Goal: Participate in discussion: Engage in conversation with other users on a specific topic

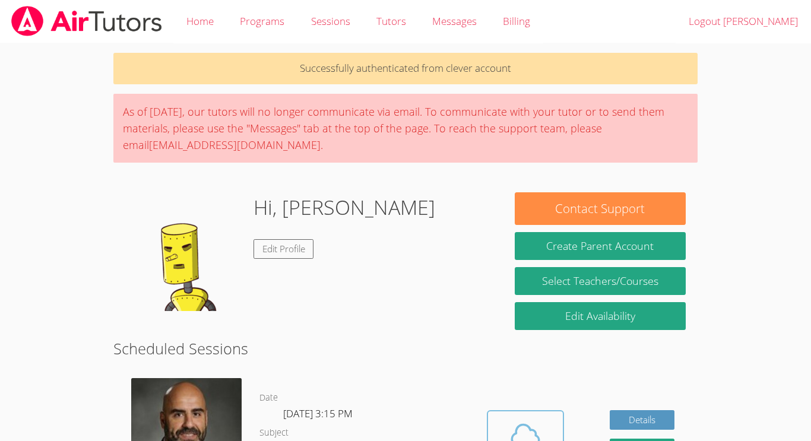
click at [509, 415] on button "Cloud Room" at bounding box center [525, 443] width 77 height 66
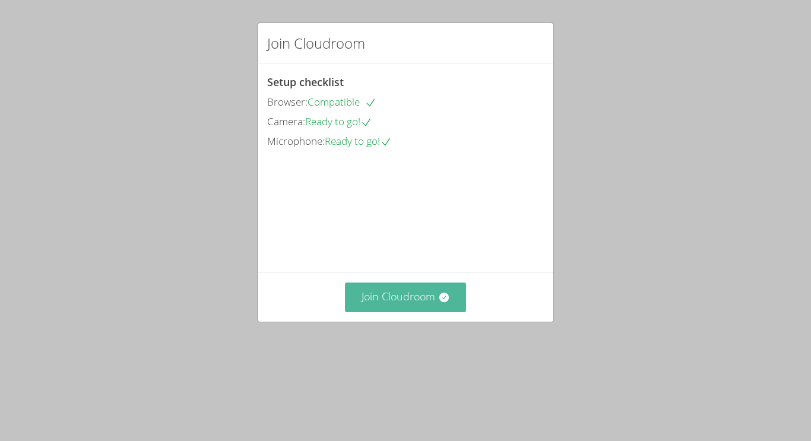
click at [402, 312] on button "Join Cloudroom" at bounding box center [406, 297] width 122 height 29
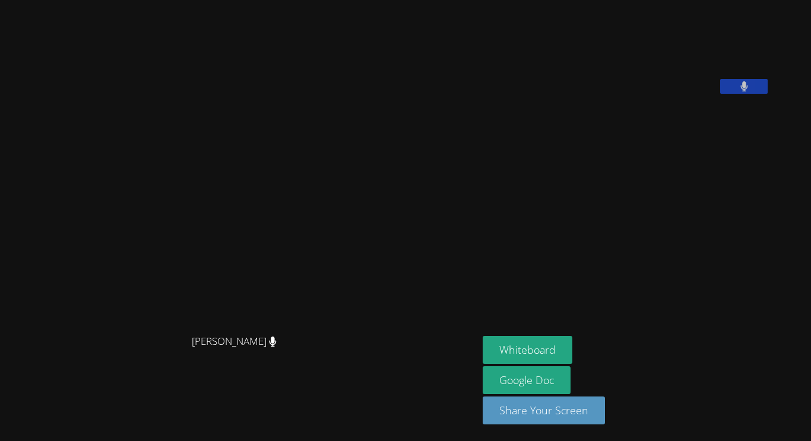
click at [748, 91] on icon at bounding box center [744, 86] width 8 height 10
click at [750, 91] on icon at bounding box center [744, 86] width 12 height 10
click at [748, 91] on icon at bounding box center [744, 86] width 8 height 10
click at [750, 91] on icon at bounding box center [744, 86] width 12 height 10
click at [748, 91] on icon at bounding box center [744, 86] width 8 height 10
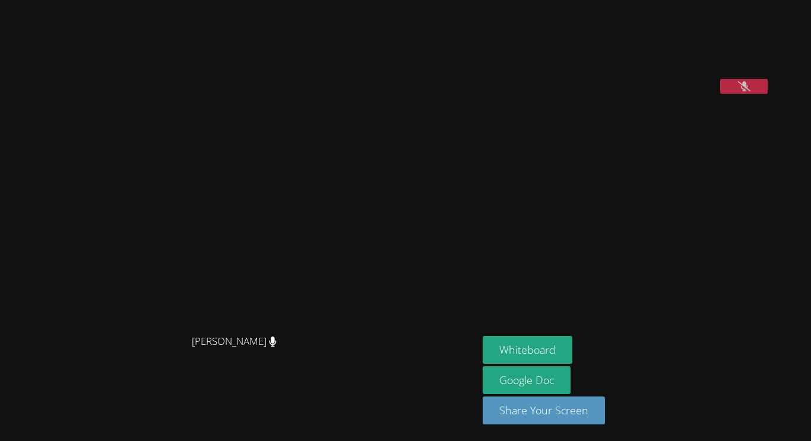
click at [750, 91] on icon at bounding box center [744, 86] width 12 height 10
click at [748, 91] on icon at bounding box center [744, 86] width 8 height 10
click at [750, 91] on icon at bounding box center [744, 86] width 12 height 10
click at [748, 91] on icon at bounding box center [744, 86] width 8 height 10
click at [750, 91] on icon at bounding box center [744, 86] width 12 height 10
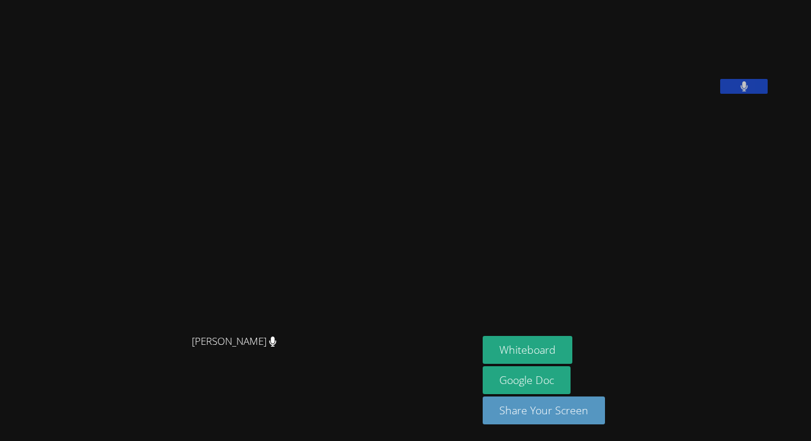
click at [748, 91] on icon at bounding box center [744, 86] width 8 height 10
click at [750, 91] on icon at bounding box center [744, 86] width 12 height 10
click at [768, 94] on button at bounding box center [743, 86] width 47 height 15
click at [556, 352] on button "Whiteboard" at bounding box center [528, 350] width 90 height 28
click at [768, 94] on button at bounding box center [743, 86] width 47 height 15
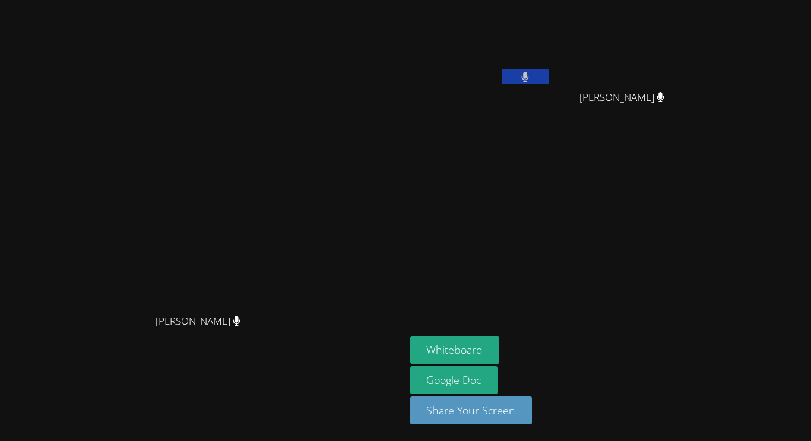
click at [529, 75] on icon at bounding box center [525, 77] width 7 height 10
click at [549, 77] on button at bounding box center [525, 76] width 47 height 15
click at [549, 76] on button at bounding box center [525, 76] width 47 height 15
click at [549, 74] on button at bounding box center [525, 76] width 47 height 15
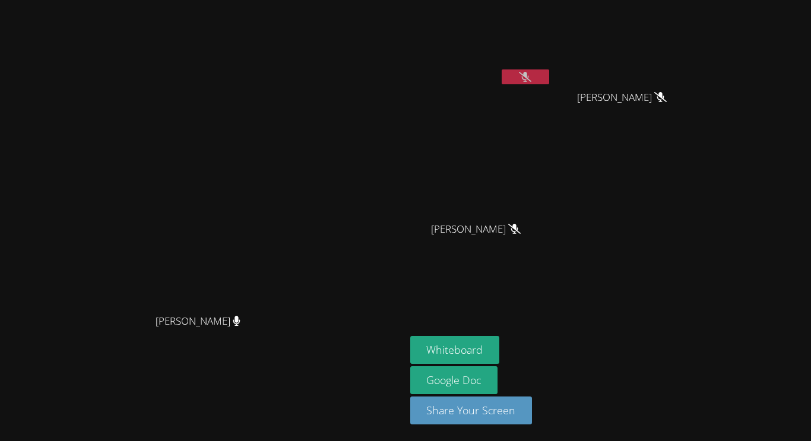
click at [549, 71] on button at bounding box center [525, 76] width 47 height 15
click at [549, 69] on button at bounding box center [525, 76] width 47 height 15
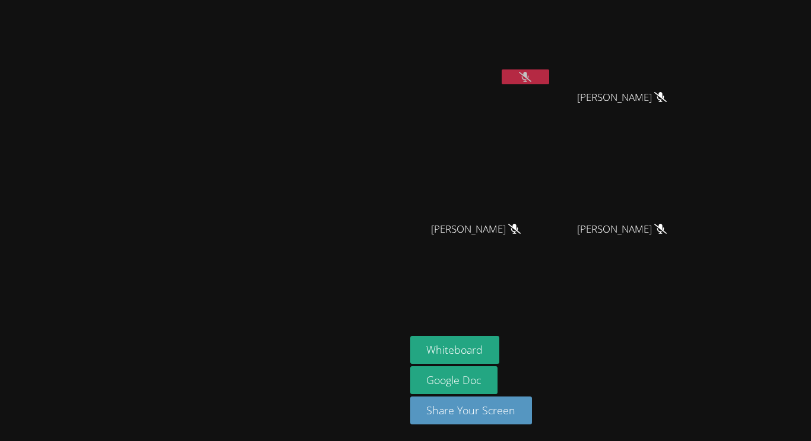
click at [549, 70] on button at bounding box center [525, 76] width 47 height 15
click at [549, 71] on button at bounding box center [525, 76] width 47 height 15
click at [529, 78] on icon at bounding box center [525, 77] width 7 height 10
click at [549, 73] on button at bounding box center [525, 76] width 47 height 15
click at [549, 75] on button at bounding box center [525, 76] width 47 height 15
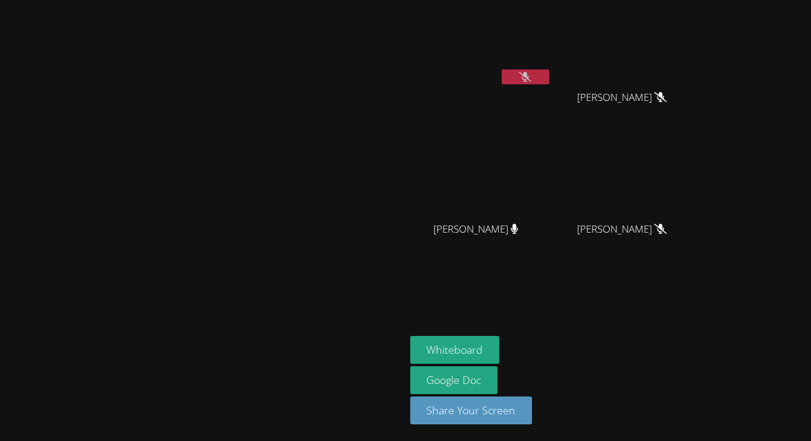
click at [549, 72] on button at bounding box center [525, 76] width 47 height 15
click at [549, 74] on button at bounding box center [525, 76] width 47 height 15
click at [529, 78] on icon at bounding box center [525, 77] width 7 height 10
click at [531, 78] on icon at bounding box center [525, 77] width 12 height 10
click at [529, 78] on icon at bounding box center [525, 77] width 7 height 10
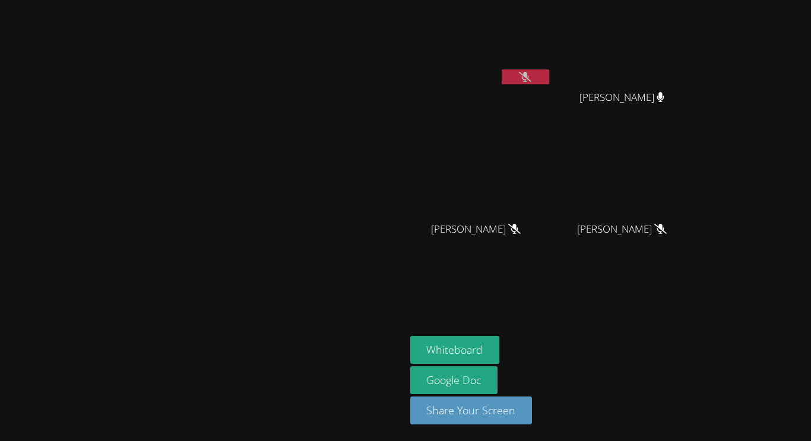
click at [531, 74] on icon at bounding box center [525, 77] width 12 height 10
click at [529, 74] on icon at bounding box center [525, 77] width 8 height 10
click at [531, 74] on icon at bounding box center [525, 77] width 12 height 10
click at [529, 74] on icon at bounding box center [525, 77] width 8 height 10
click at [549, 69] on button at bounding box center [525, 76] width 47 height 15
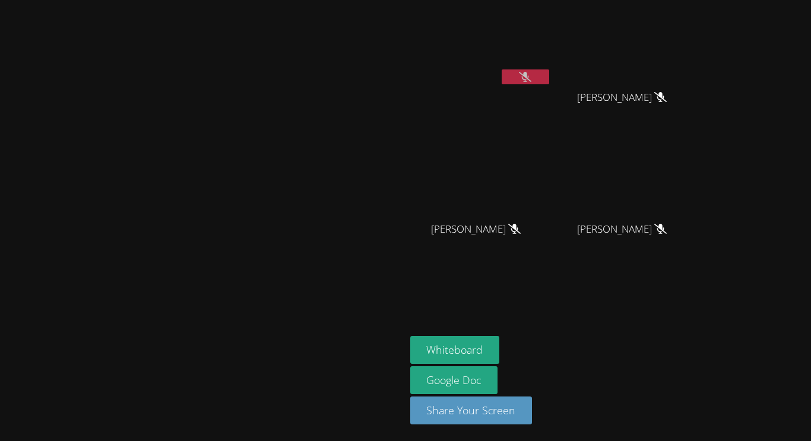
click at [531, 80] on icon at bounding box center [525, 77] width 12 height 10
click at [549, 80] on button at bounding box center [525, 76] width 47 height 15
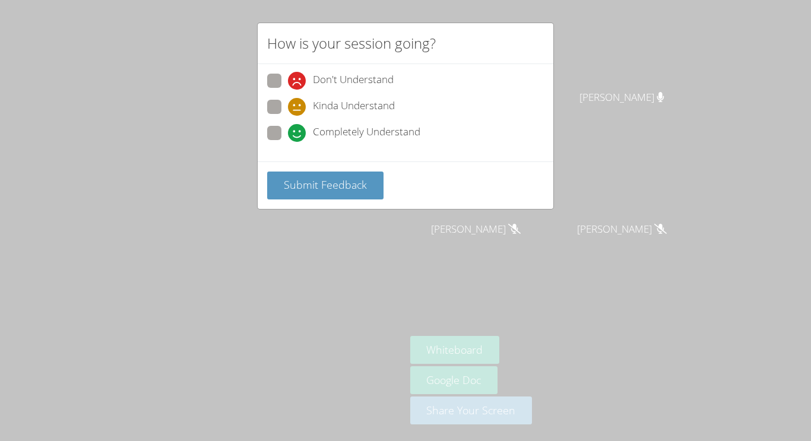
click at [288, 142] on span at bounding box center [288, 142] width 0 height 0
click at [288, 130] on input "Completely Understand" at bounding box center [293, 131] width 10 height 10
radio input "true"
click at [306, 174] on button "Submit Feedback" at bounding box center [325, 186] width 116 height 28
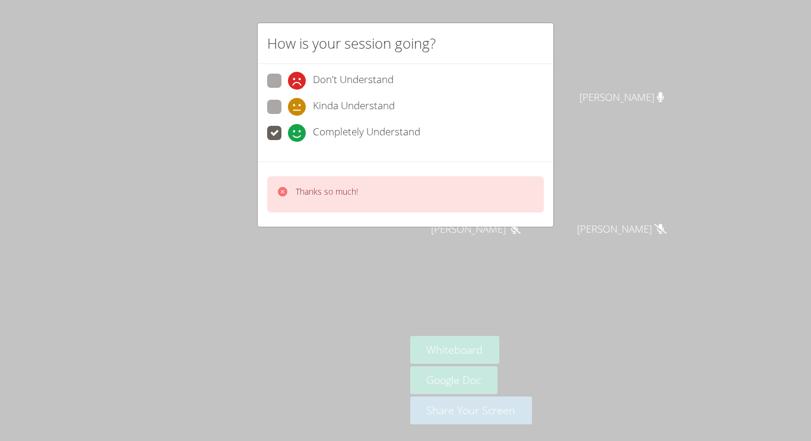
click at [432, 155] on div "Don't Understand Kinda Understand Completely Understand" at bounding box center [406, 112] width 296 height 97
click at [630, 285] on div "How is your session going? Don't Understand Kinda Understand Completely Underst…" at bounding box center [405, 220] width 811 height 441
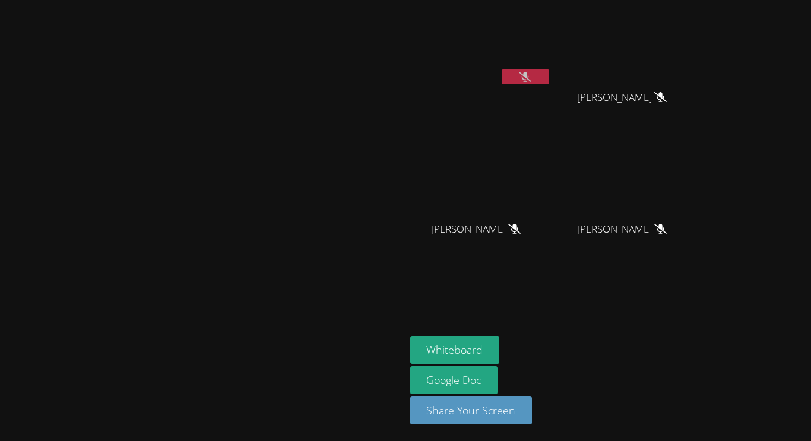
click at [531, 74] on icon at bounding box center [525, 77] width 12 height 10
click at [529, 74] on icon at bounding box center [525, 77] width 8 height 10
click at [531, 74] on icon at bounding box center [525, 77] width 12 height 10
click at [529, 74] on icon at bounding box center [525, 77] width 8 height 10
click at [531, 75] on icon at bounding box center [525, 77] width 12 height 10
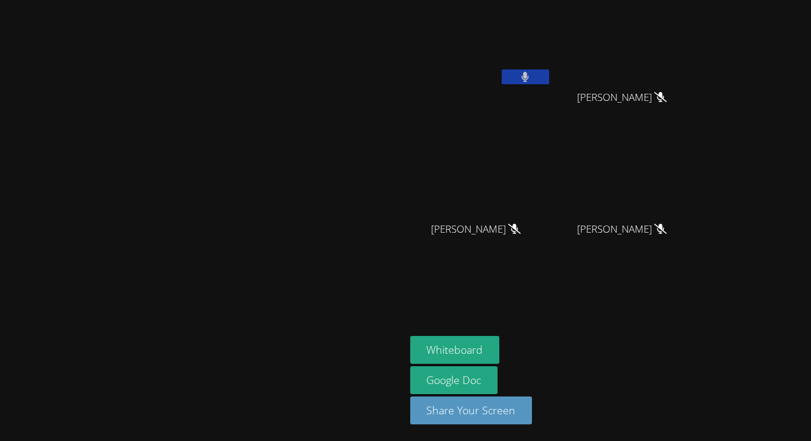
click at [529, 77] on icon at bounding box center [525, 77] width 7 height 10
click at [551, 68] on video at bounding box center [480, 45] width 141 height 80
click at [549, 82] on button at bounding box center [525, 76] width 47 height 15
click at [529, 77] on icon at bounding box center [525, 77] width 8 height 10
click at [549, 73] on button at bounding box center [525, 76] width 47 height 15
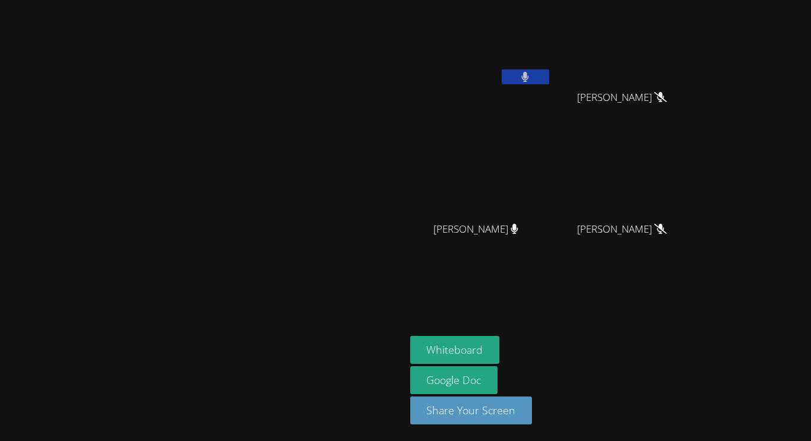
click at [529, 78] on icon at bounding box center [525, 77] width 8 height 10
